Goal: Task Accomplishment & Management: Complete application form

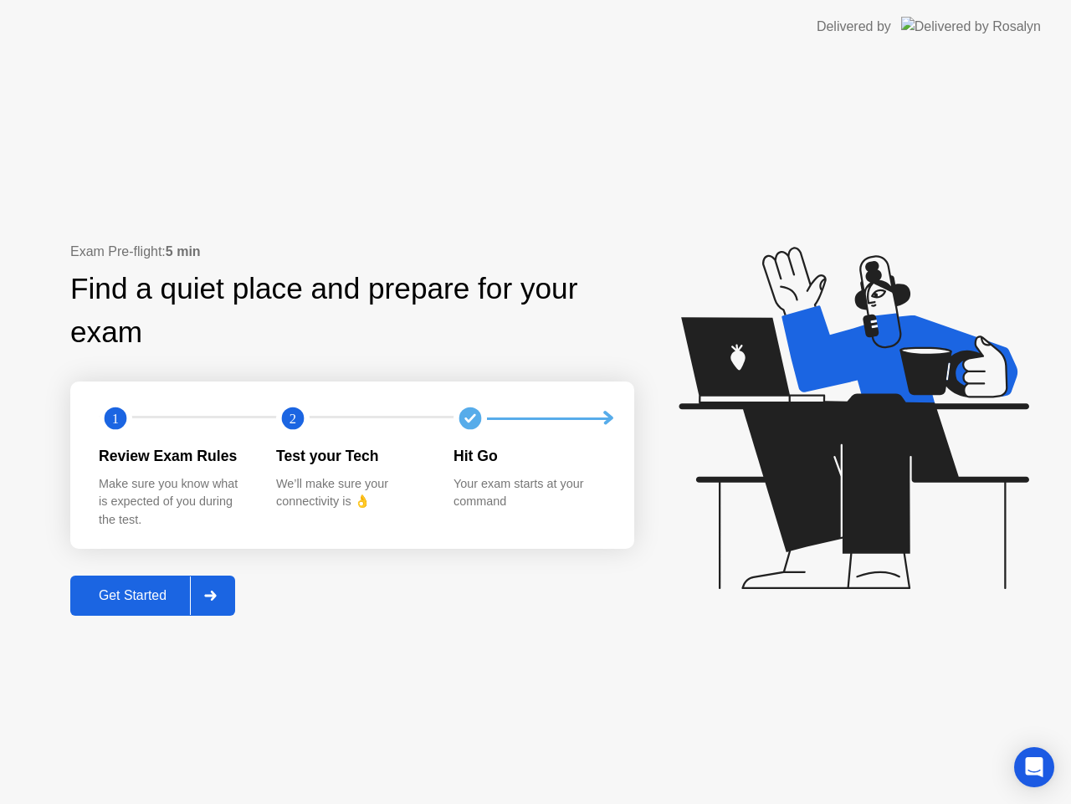
click at [127, 597] on div "Get Started" at bounding box center [132, 595] width 115 height 15
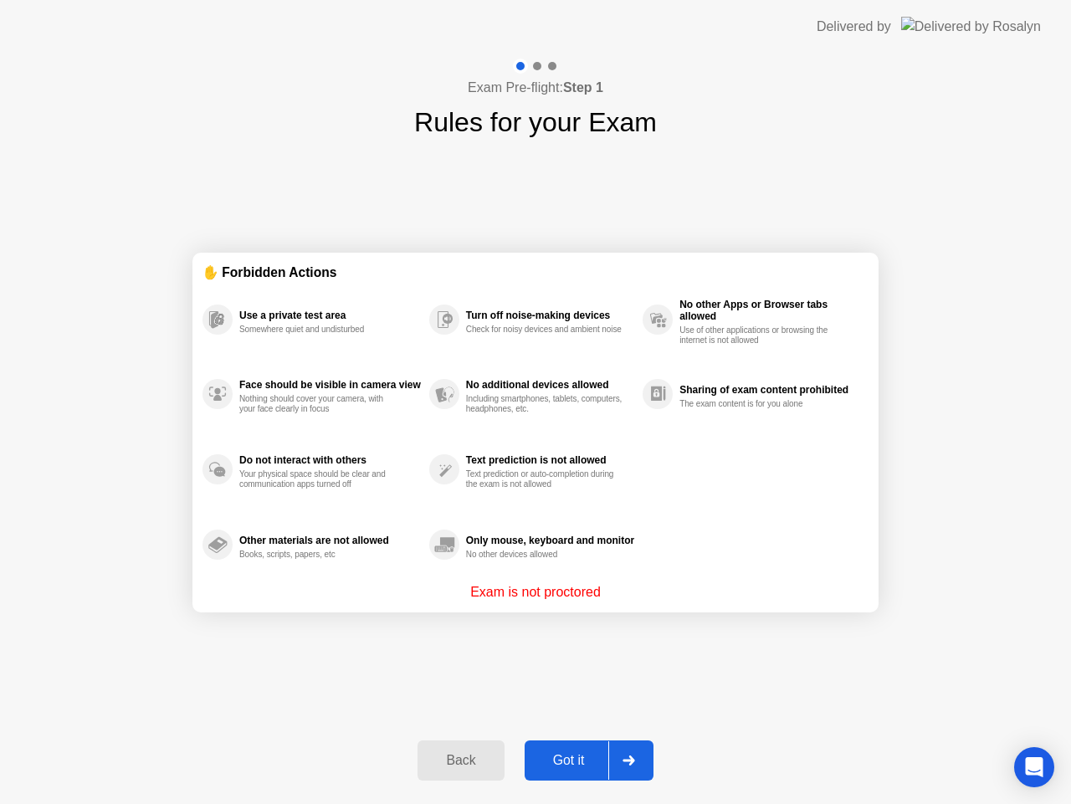
click at [566, 753] on div "Got it" at bounding box center [568, 760] width 79 height 15
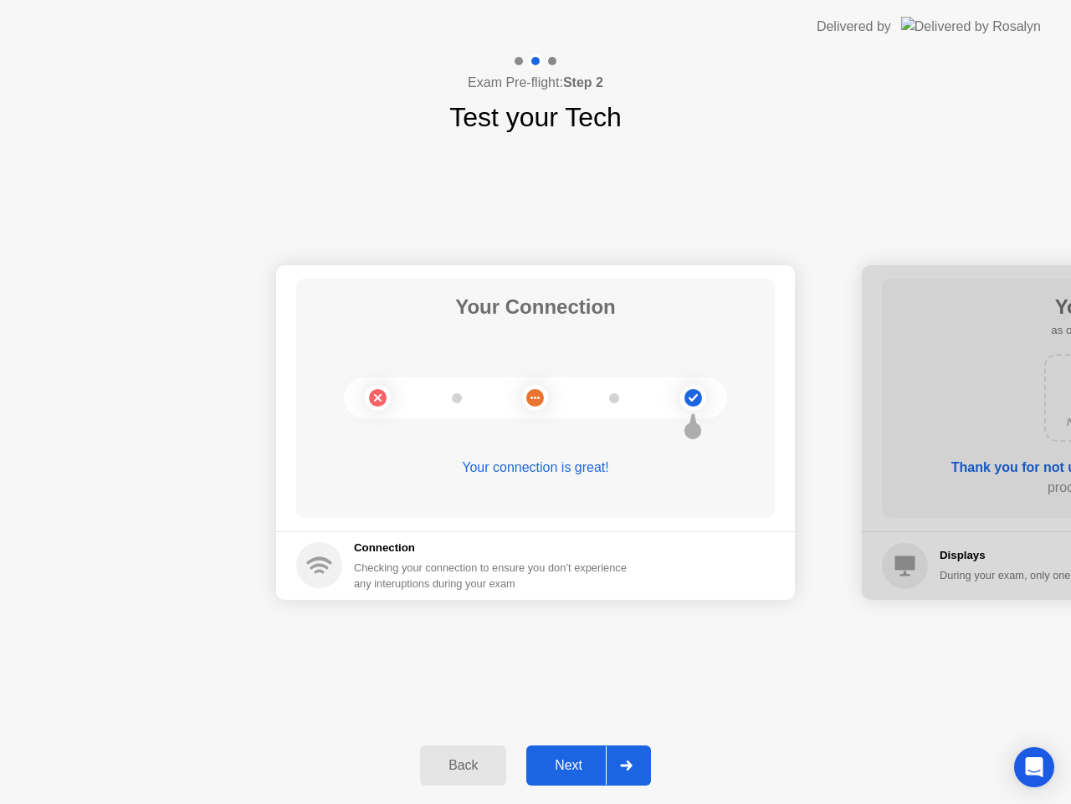
click at [572, 763] on div "Next" at bounding box center [568, 765] width 74 height 15
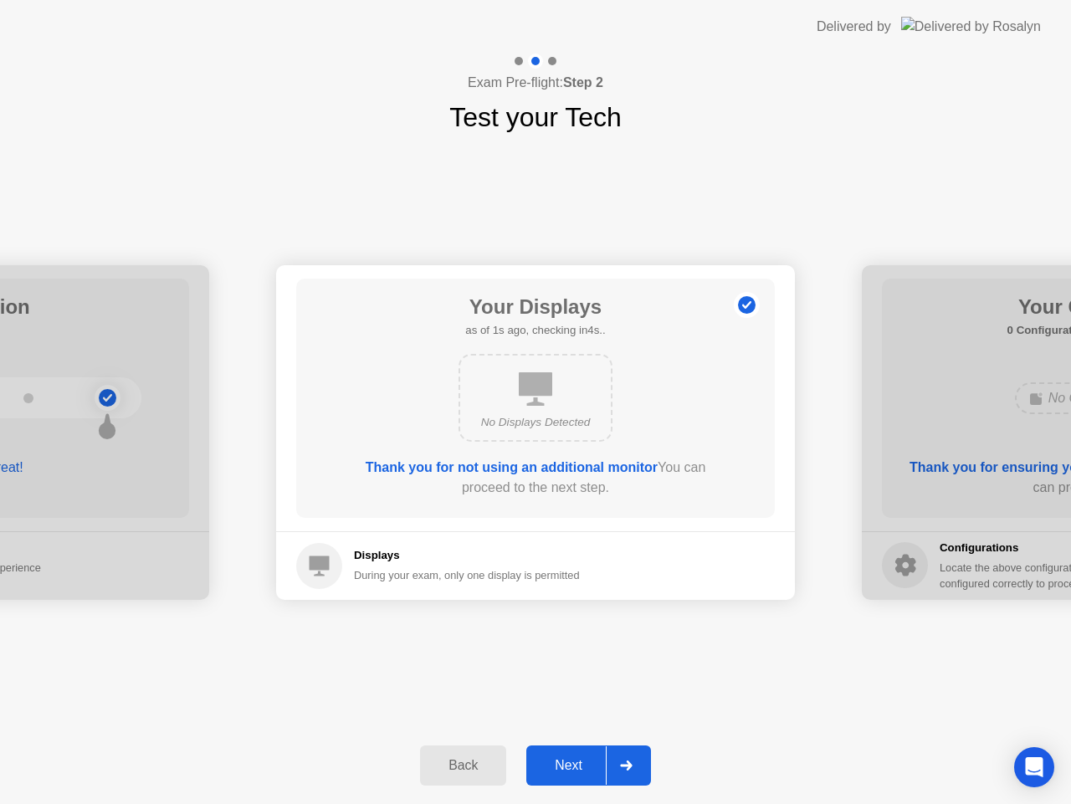
click at [567, 760] on div "Next" at bounding box center [568, 765] width 74 height 15
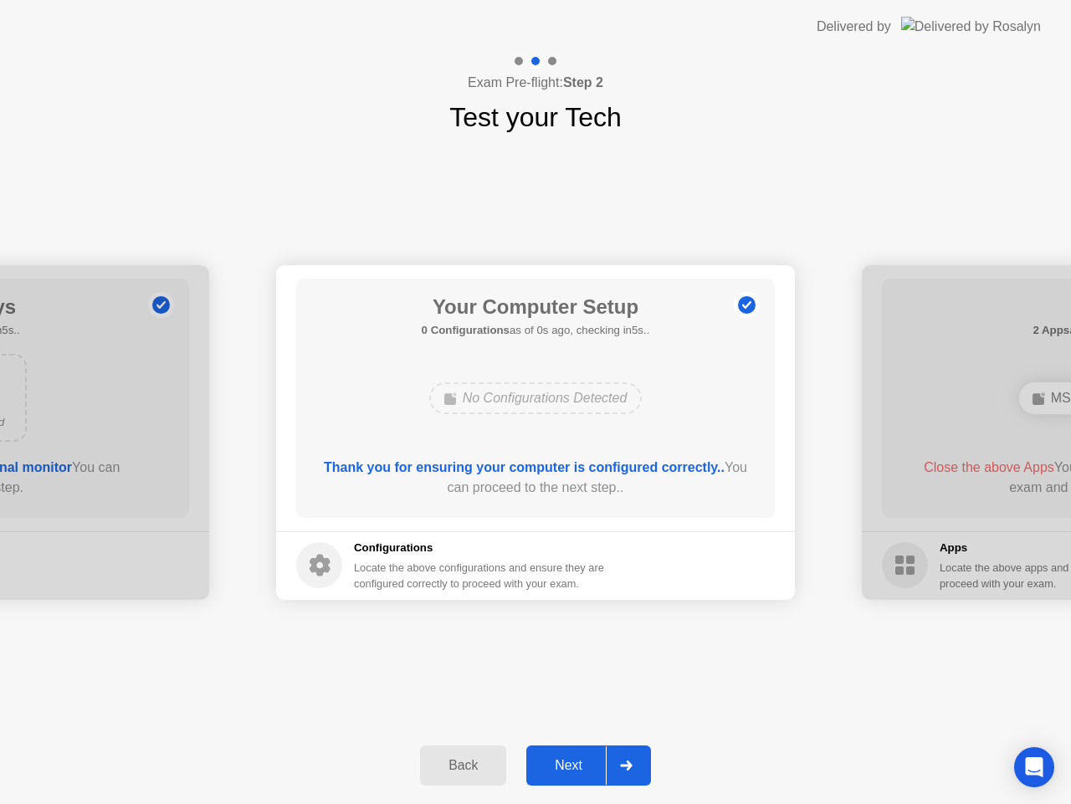
click at [568, 760] on div "Next" at bounding box center [568, 765] width 74 height 15
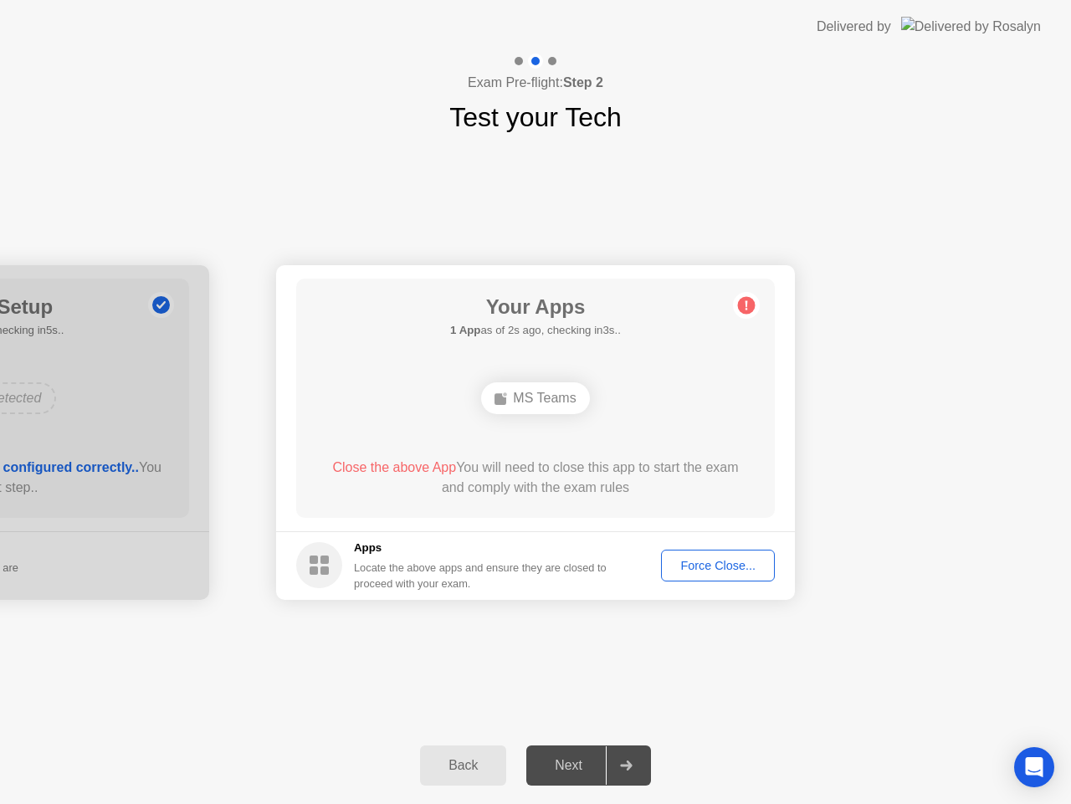
click at [729, 572] on div "Force Close..." at bounding box center [718, 565] width 102 height 13
click at [703, 567] on div "Force Close..." at bounding box center [718, 565] width 102 height 13
click at [726, 559] on div "Force Close..." at bounding box center [718, 565] width 102 height 13
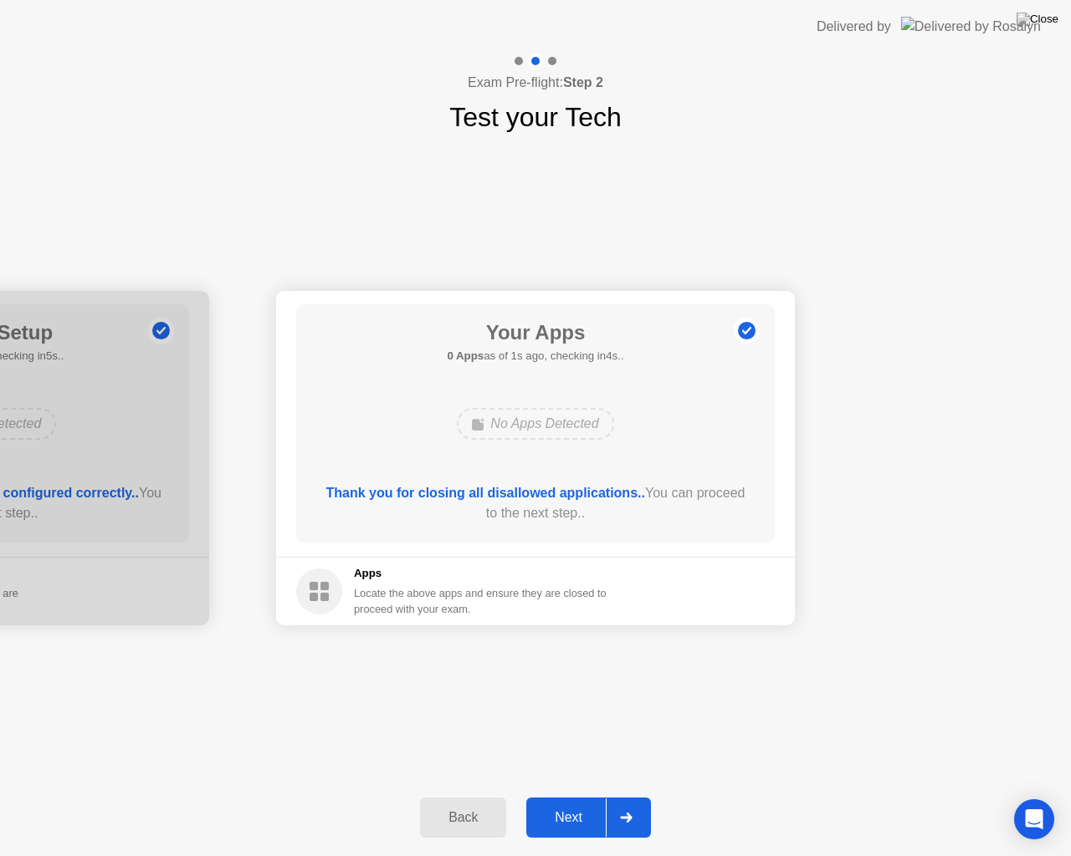
click at [568, 802] on button "Next" at bounding box center [588, 818] width 125 height 40
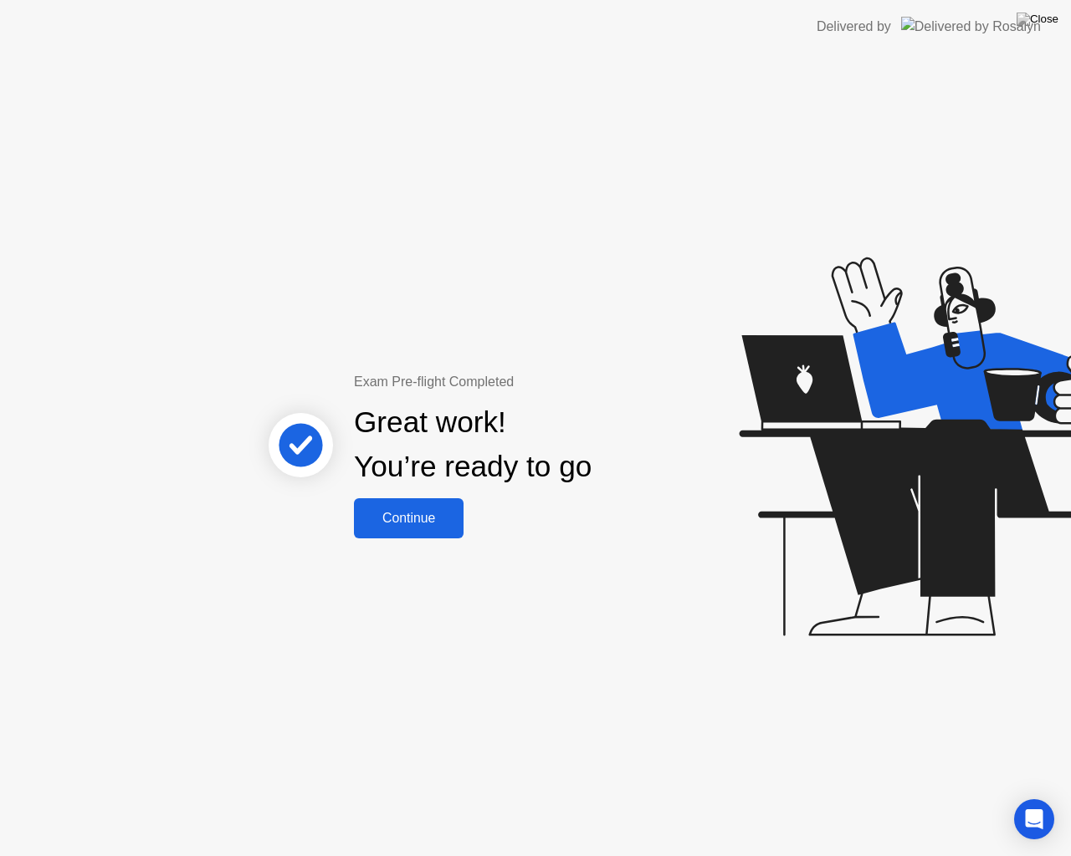
click at [442, 513] on div "Continue" at bounding box center [409, 518] width 100 height 15
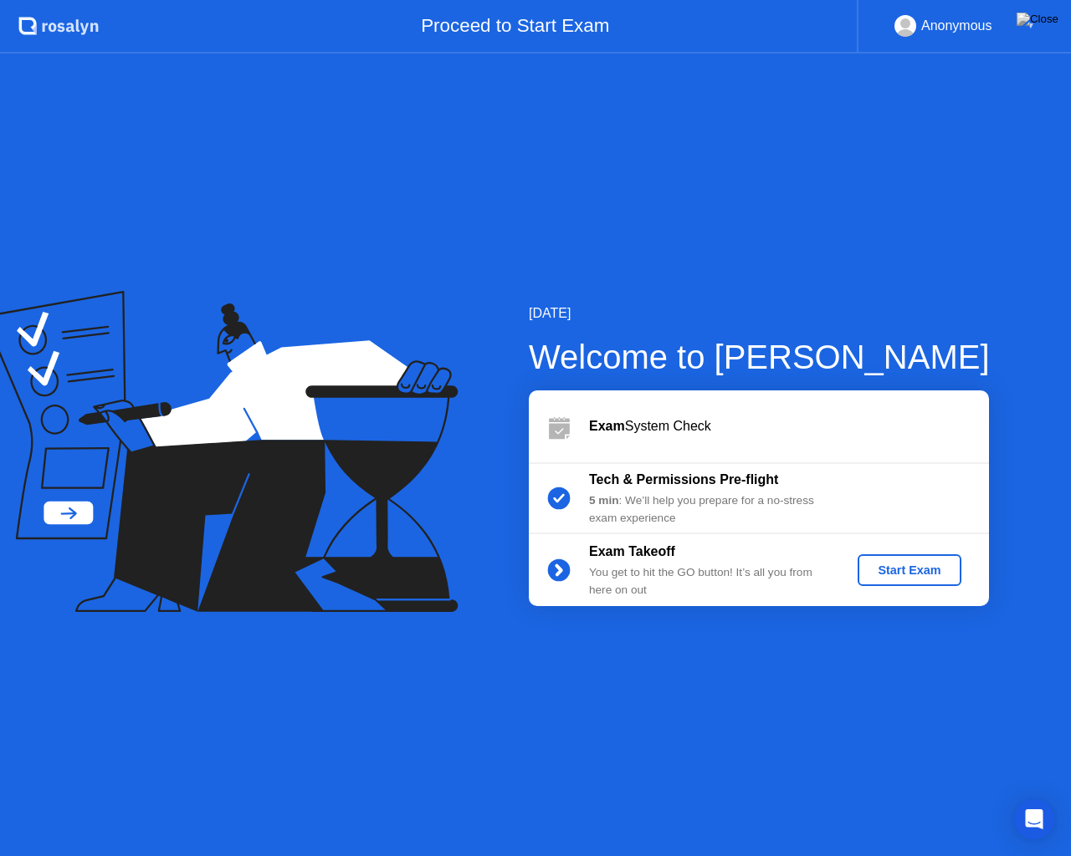
click at [893, 571] on div "Start Exam" at bounding box center [908, 570] width 89 height 13
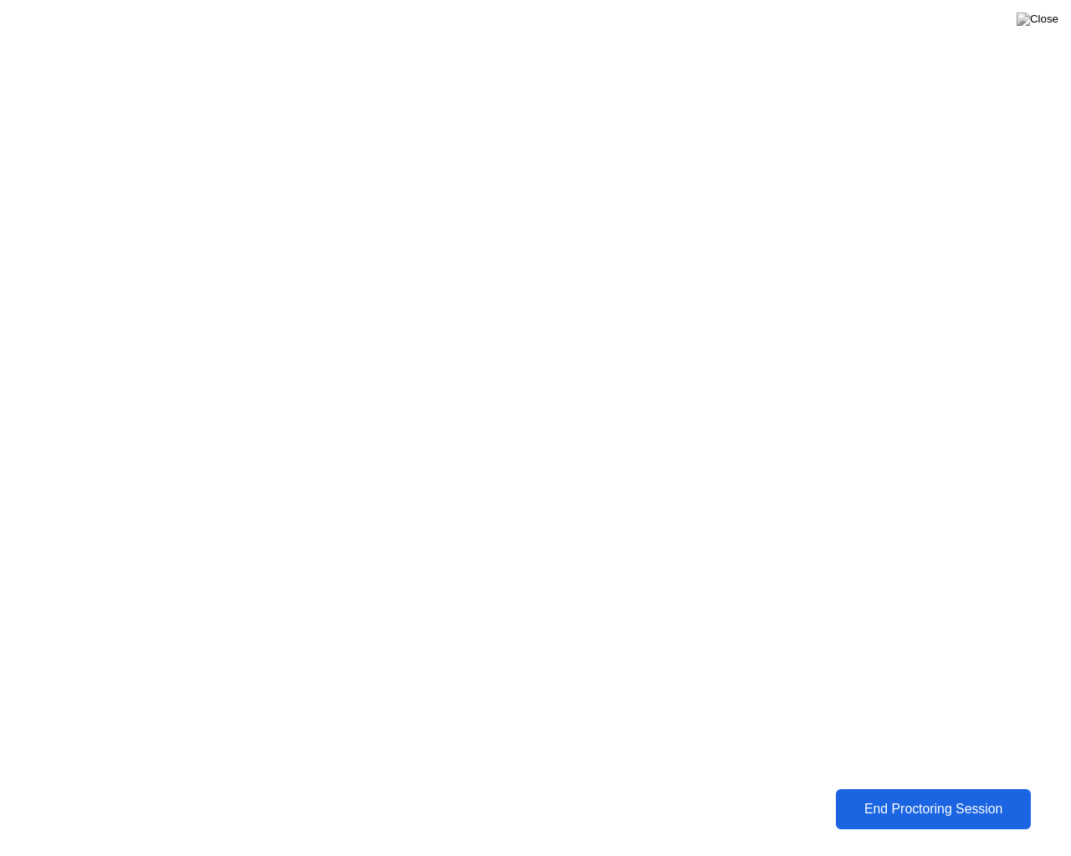
click at [959, 803] on div "End Proctoring Session" at bounding box center [933, 809] width 185 height 15
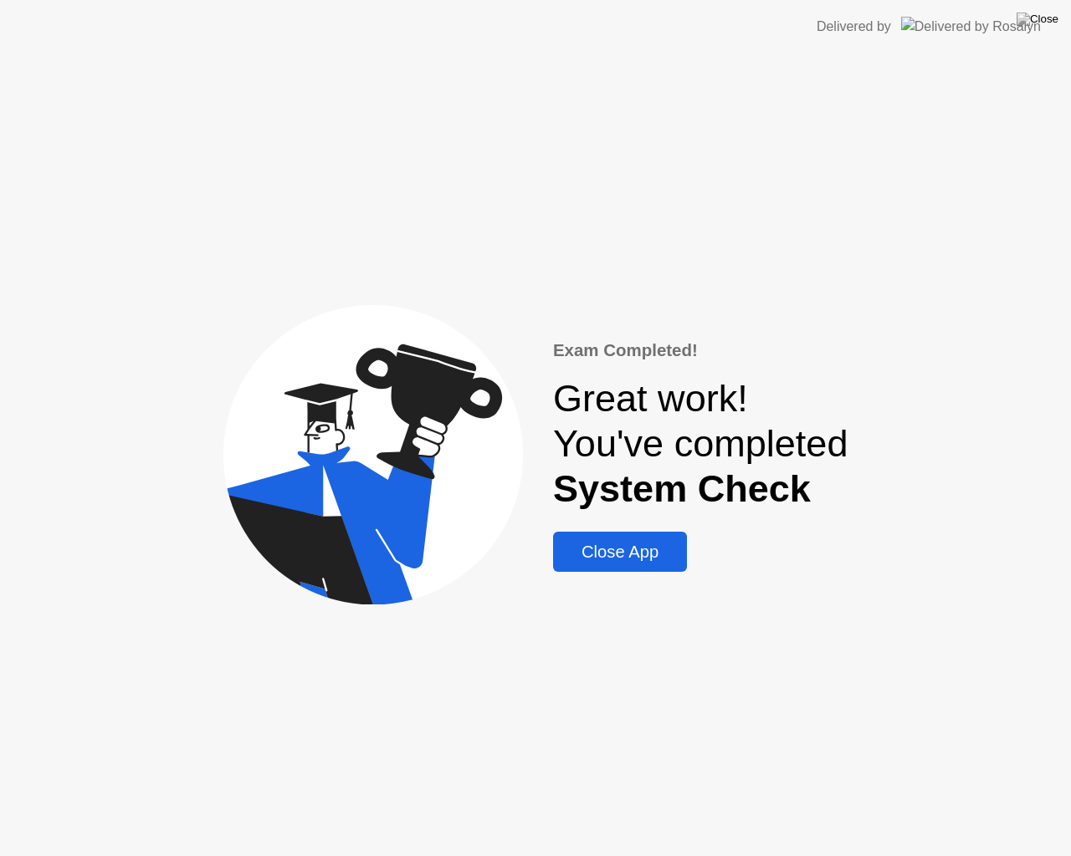
click at [645, 559] on div "Close App" at bounding box center [620, 552] width 124 height 19
